Goal: Navigation & Orientation: Find specific page/section

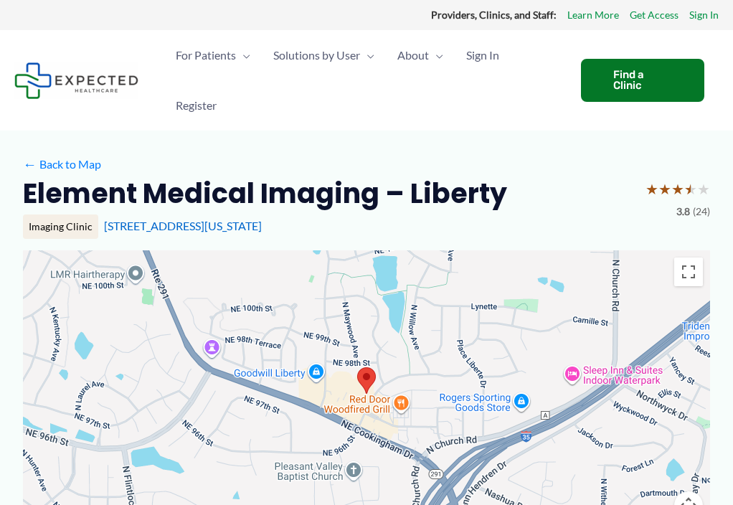
click at [240, 66] on span "Menu Toggle" at bounding box center [243, 55] width 14 height 50
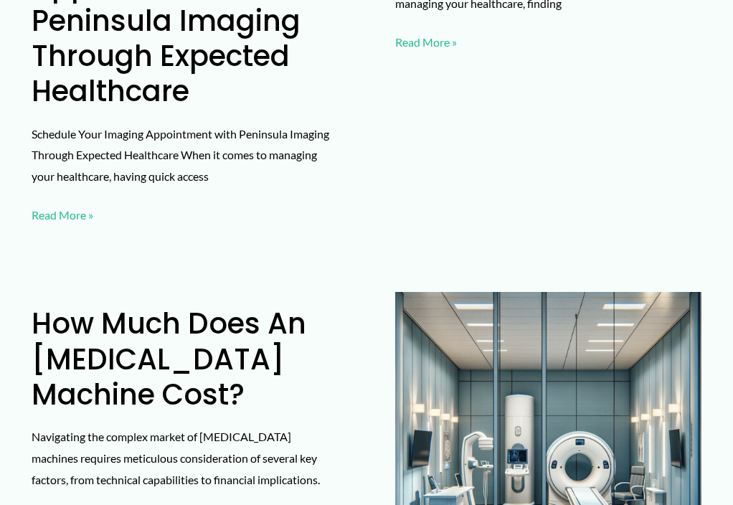
scroll to position [915, 0]
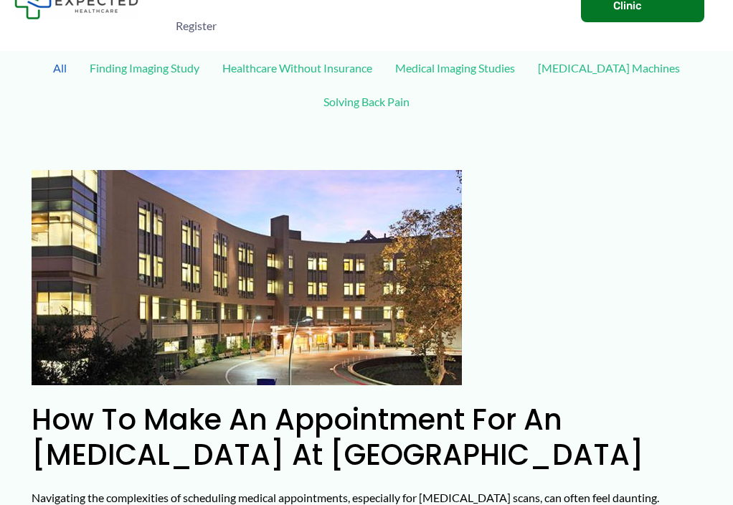
scroll to position [0, 0]
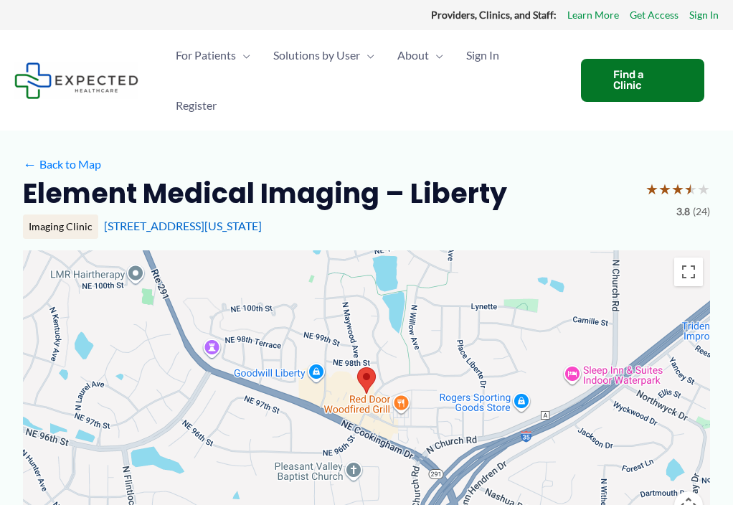
click at [240, 59] on span "Menu Toggle" at bounding box center [243, 55] width 14 height 50
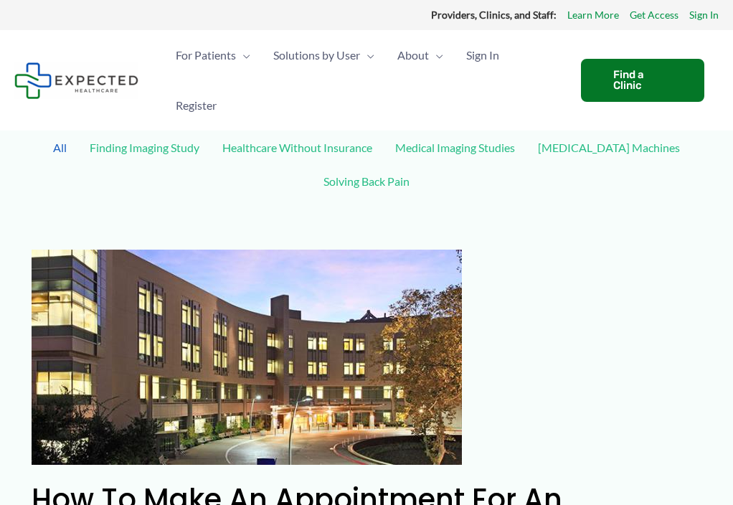
click at [384, 120] on ul "For Patients Menu Toggle How does Expected work? Medical Records Navigator Reso…" at bounding box center [365, 80] width 402 height 100
click at [611, 86] on div "Find a Clinic" at bounding box center [642, 80] width 123 height 43
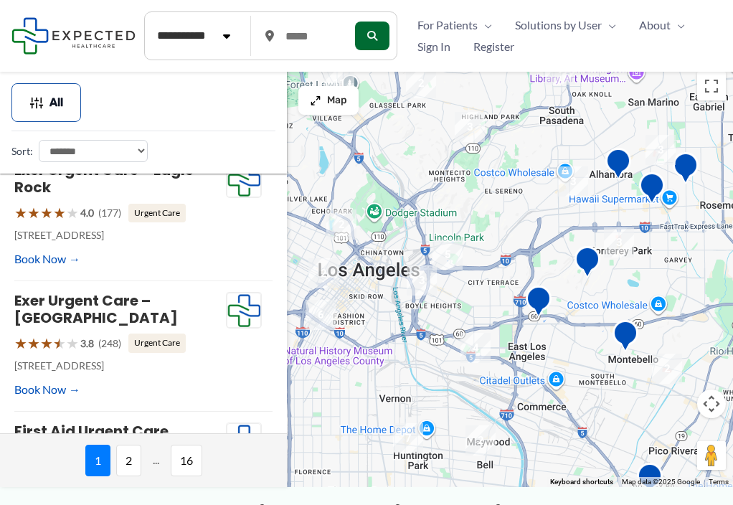
scroll to position [161, 0]
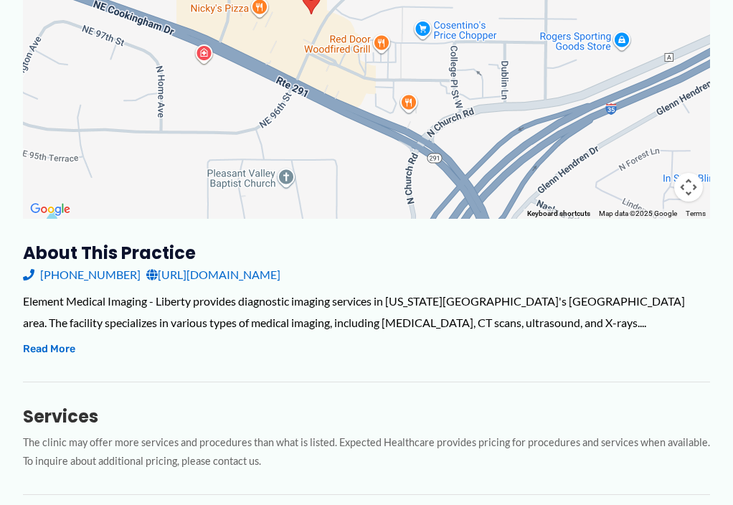
scroll to position [337, 0]
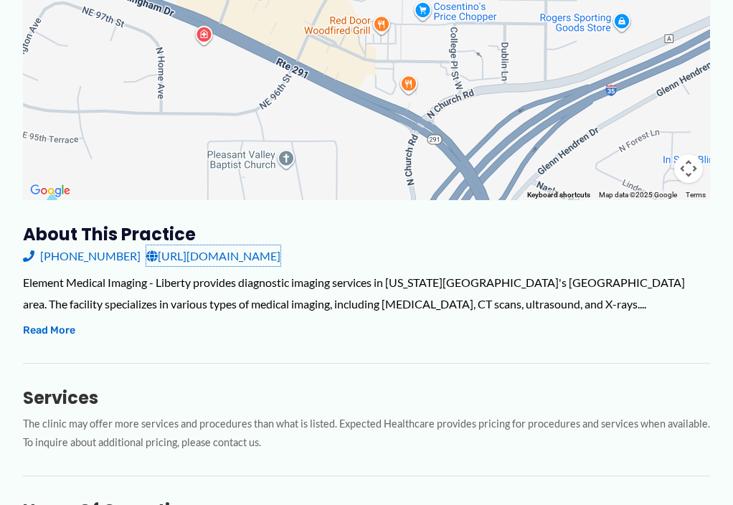
click at [156, 260] on link "http://elementimaging.com/" at bounding box center [213, 256] width 134 height 22
